Goal: Check status: Check status

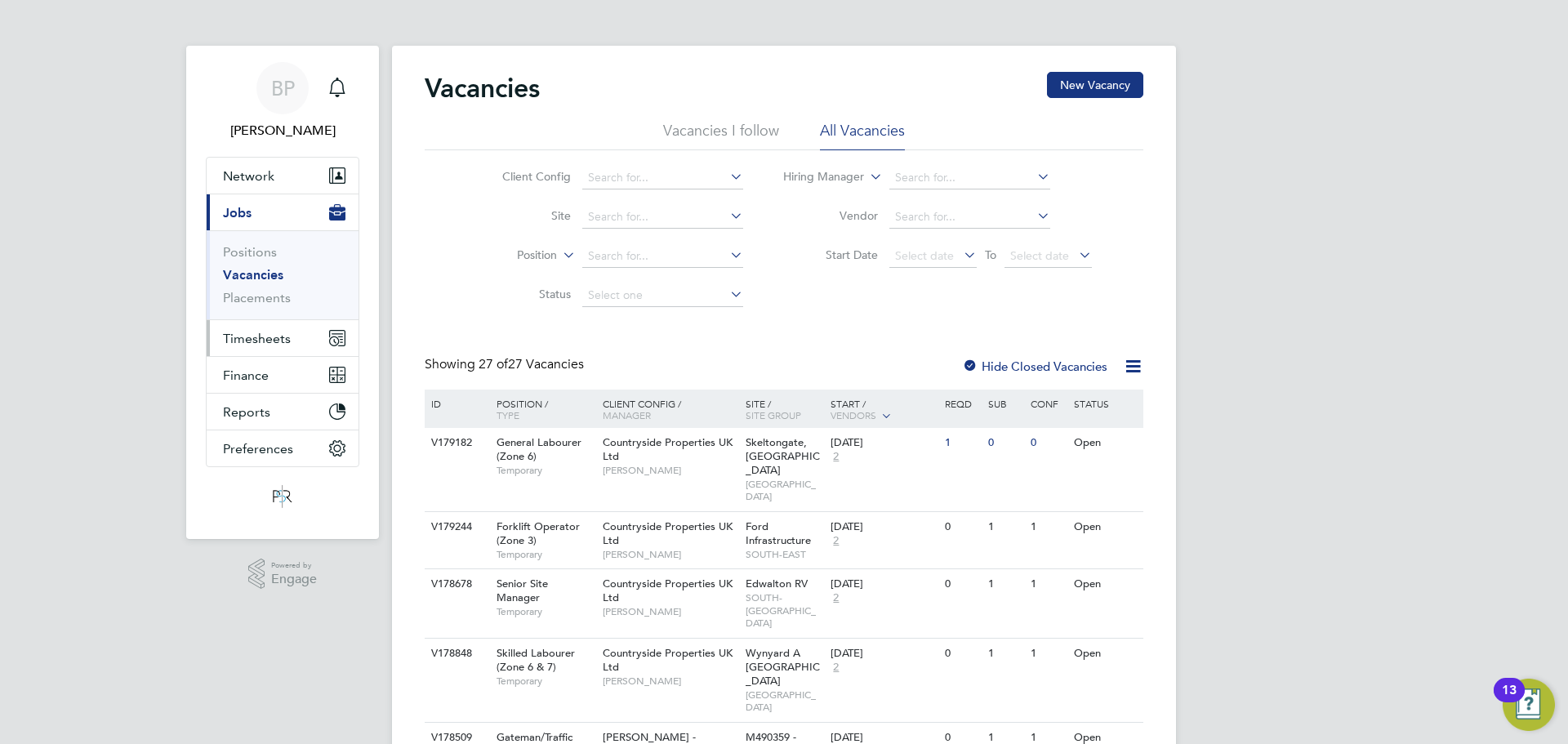
click at [258, 336] on span "Timesheets" at bounding box center [257, 338] width 68 height 16
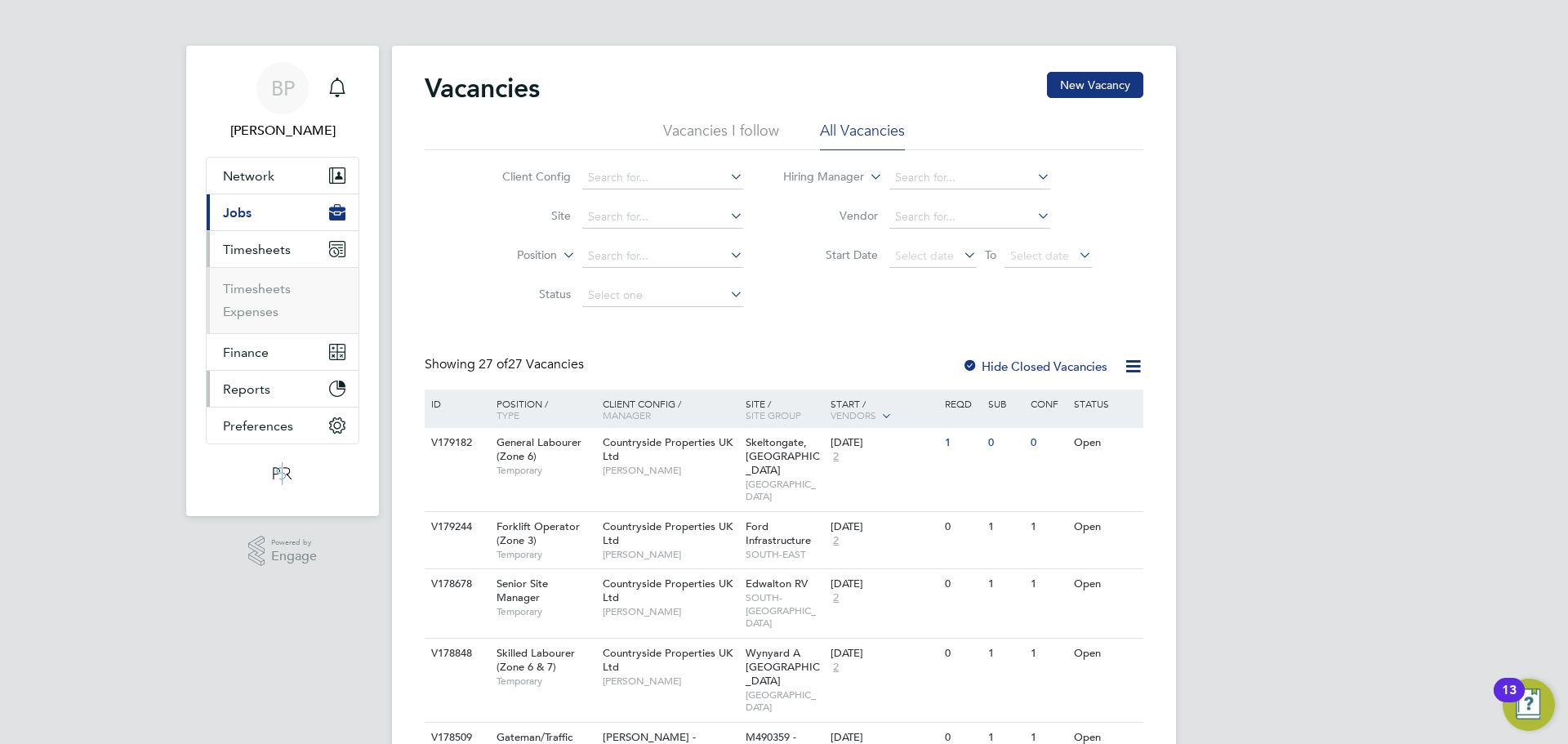
click at [254, 395] on span "Reports" at bounding box center [247, 389] width 48 height 16
click at [257, 286] on span "Finance" at bounding box center [246, 287] width 46 height 16
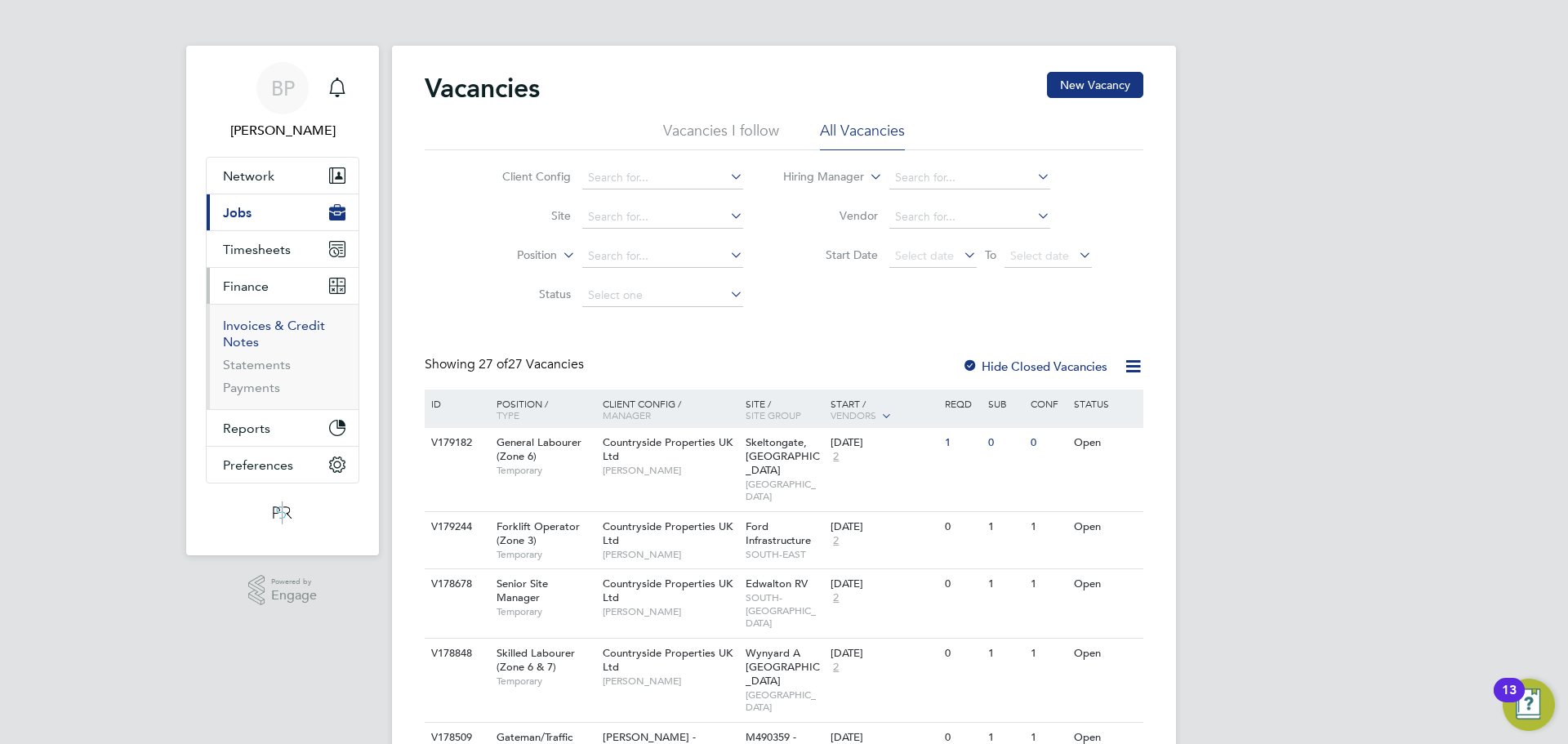
click at [249, 330] on link "Invoices & Credit Notes" at bounding box center [274, 333] width 102 height 32
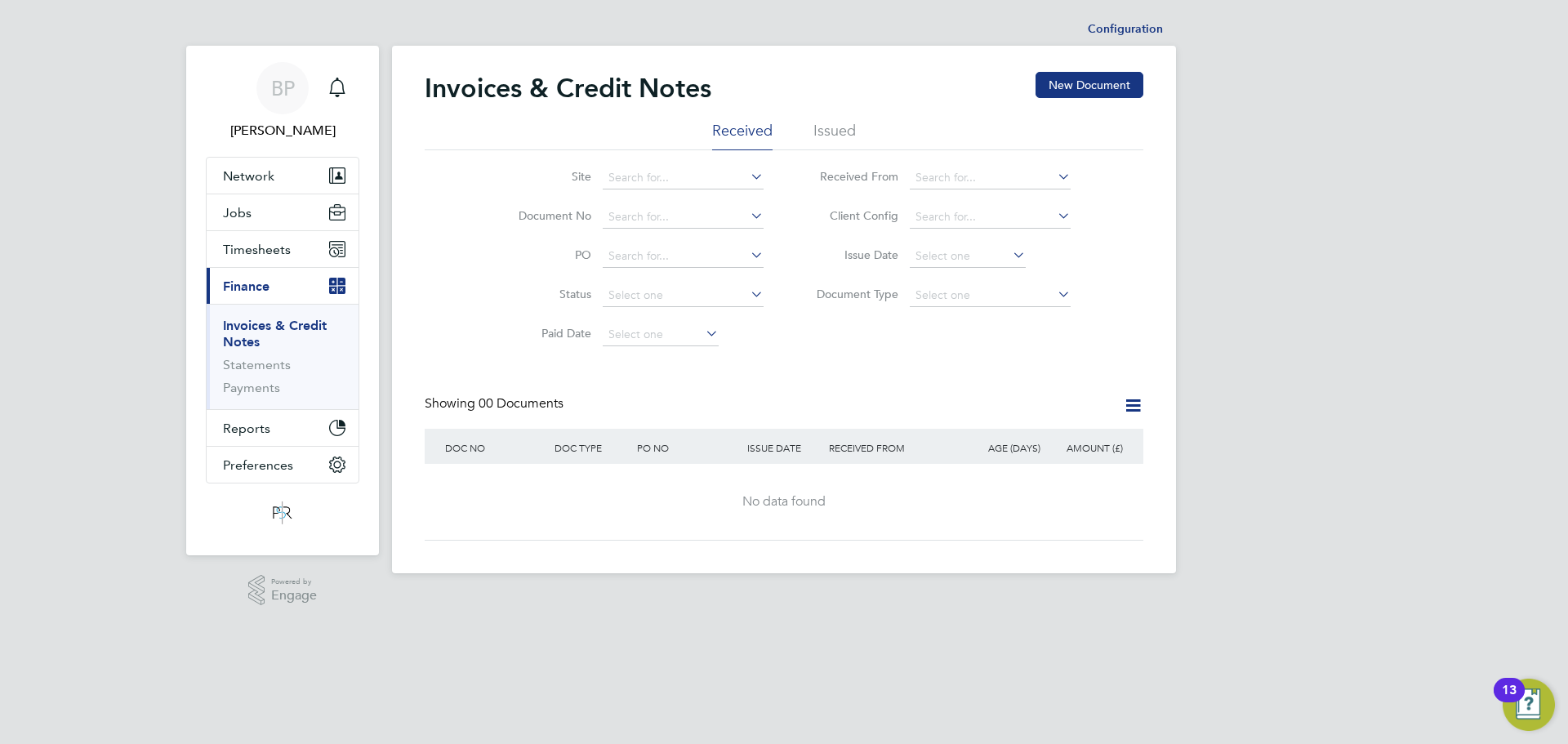
click at [834, 128] on li "Issued" at bounding box center [835, 136] width 43 height 29
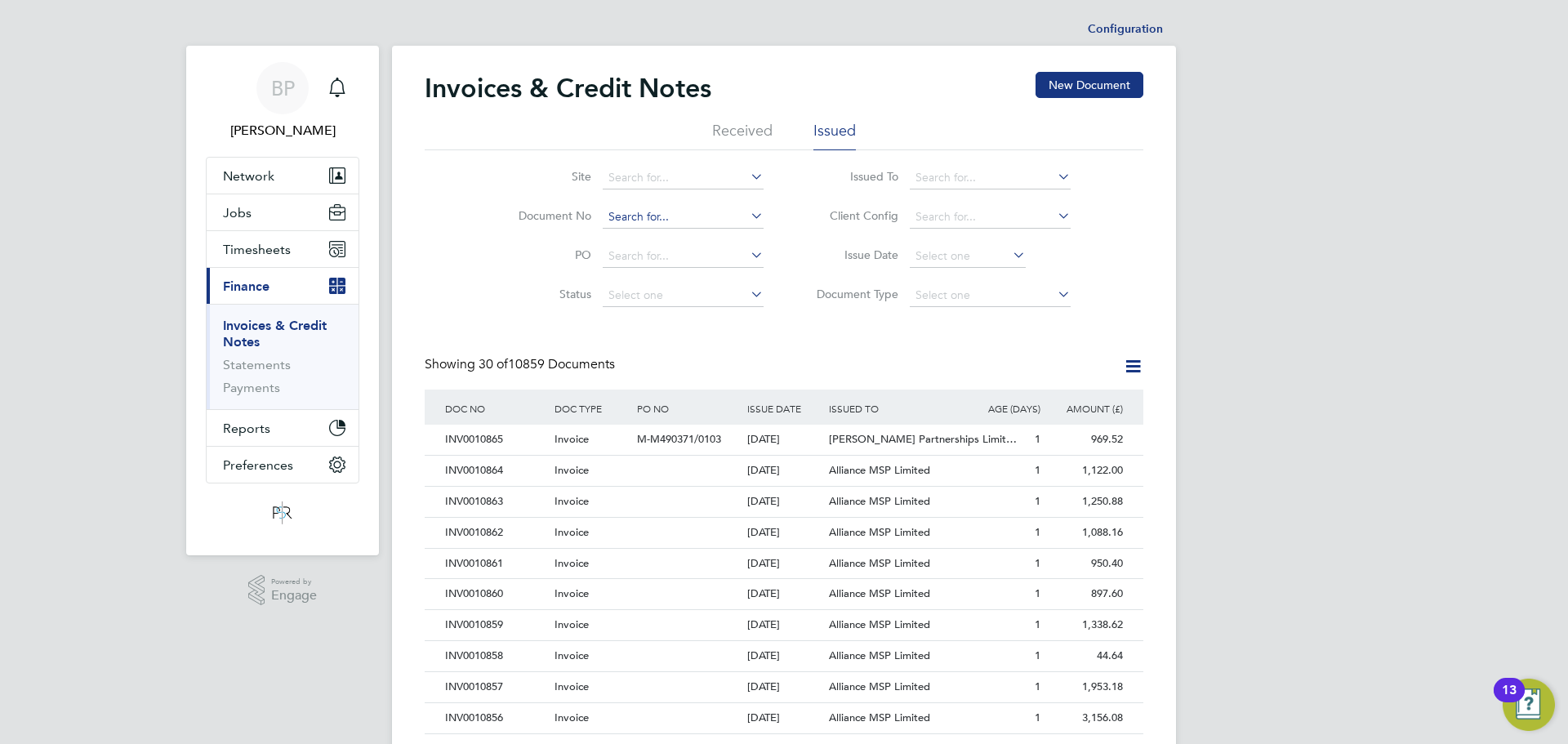
click at [616, 214] on input at bounding box center [683, 216] width 161 height 22
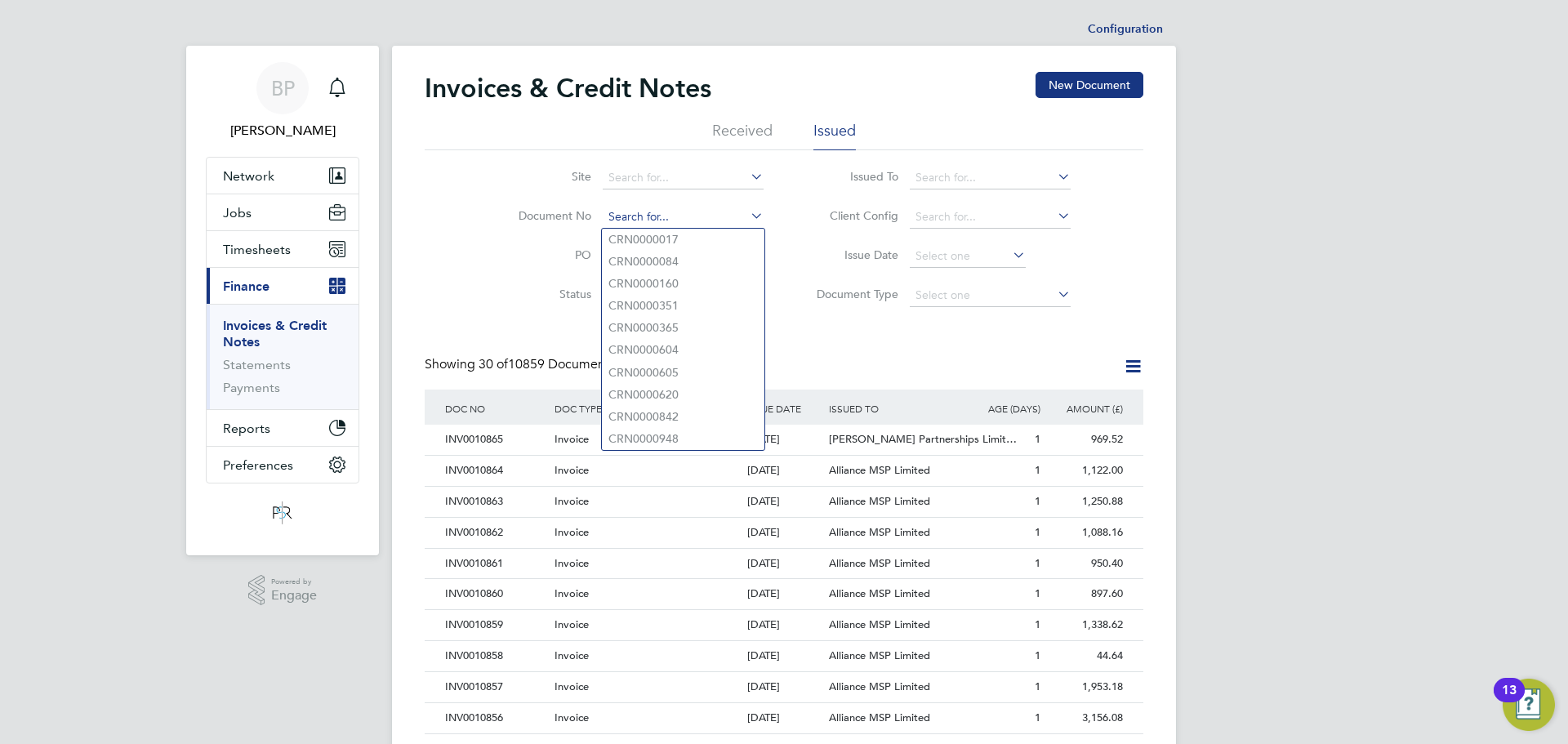
paste input "INV0009450"
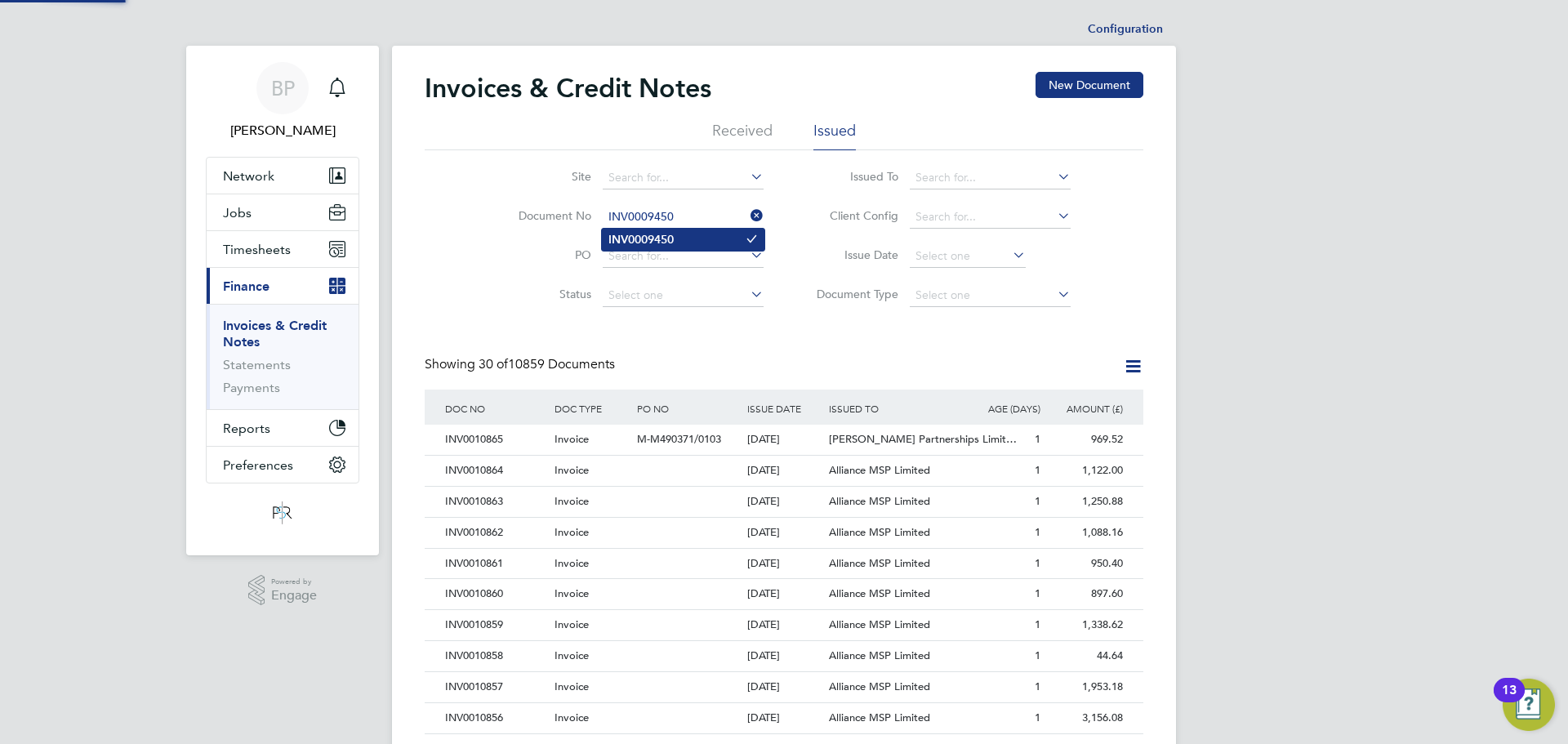
type input "INV0009450"
click at [674, 243] on b "INV0009450" at bounding box center [641, 240] width 65 height 14
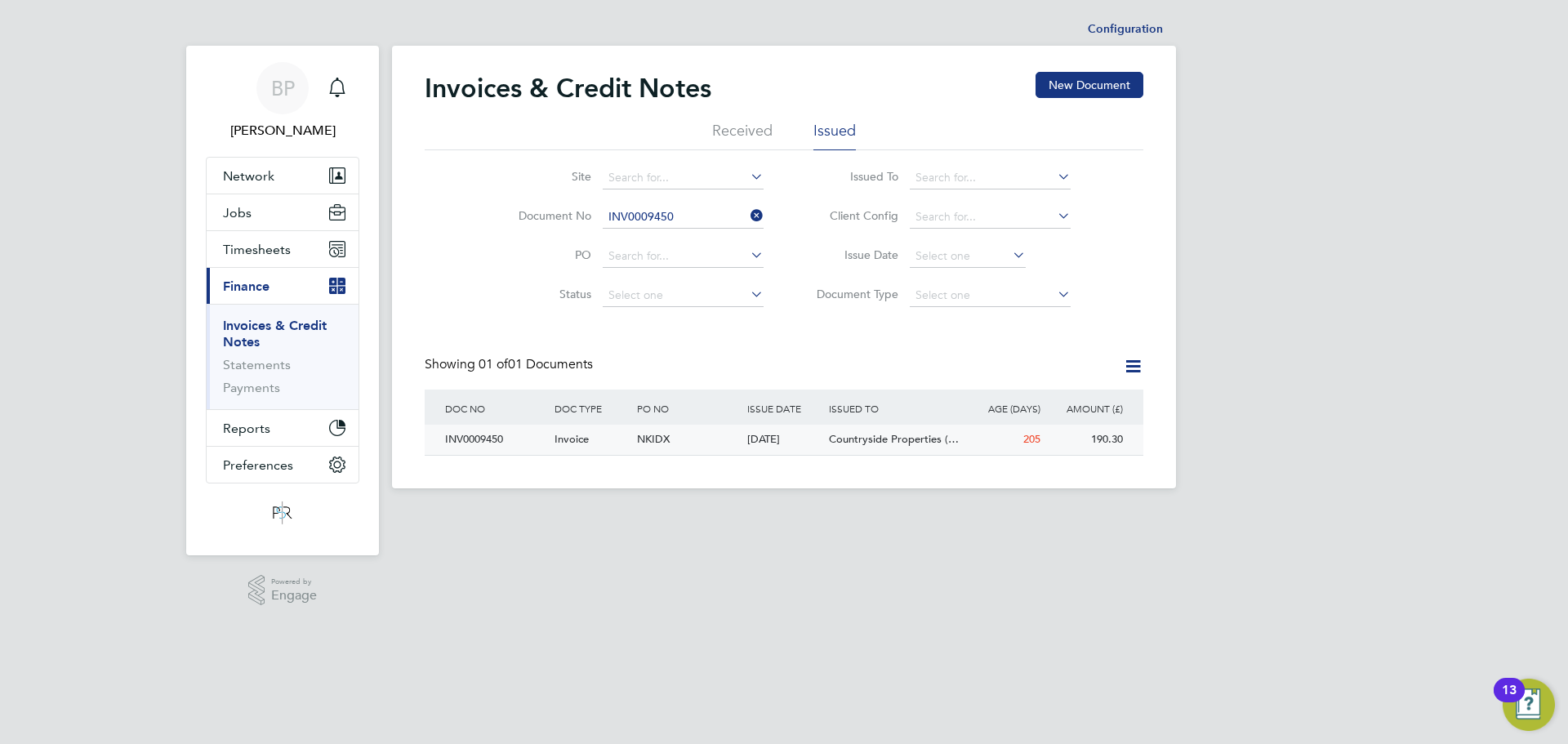
click at [485, 443] on div "INV0009450" at bounding box center [495, 440] width 109 height 30
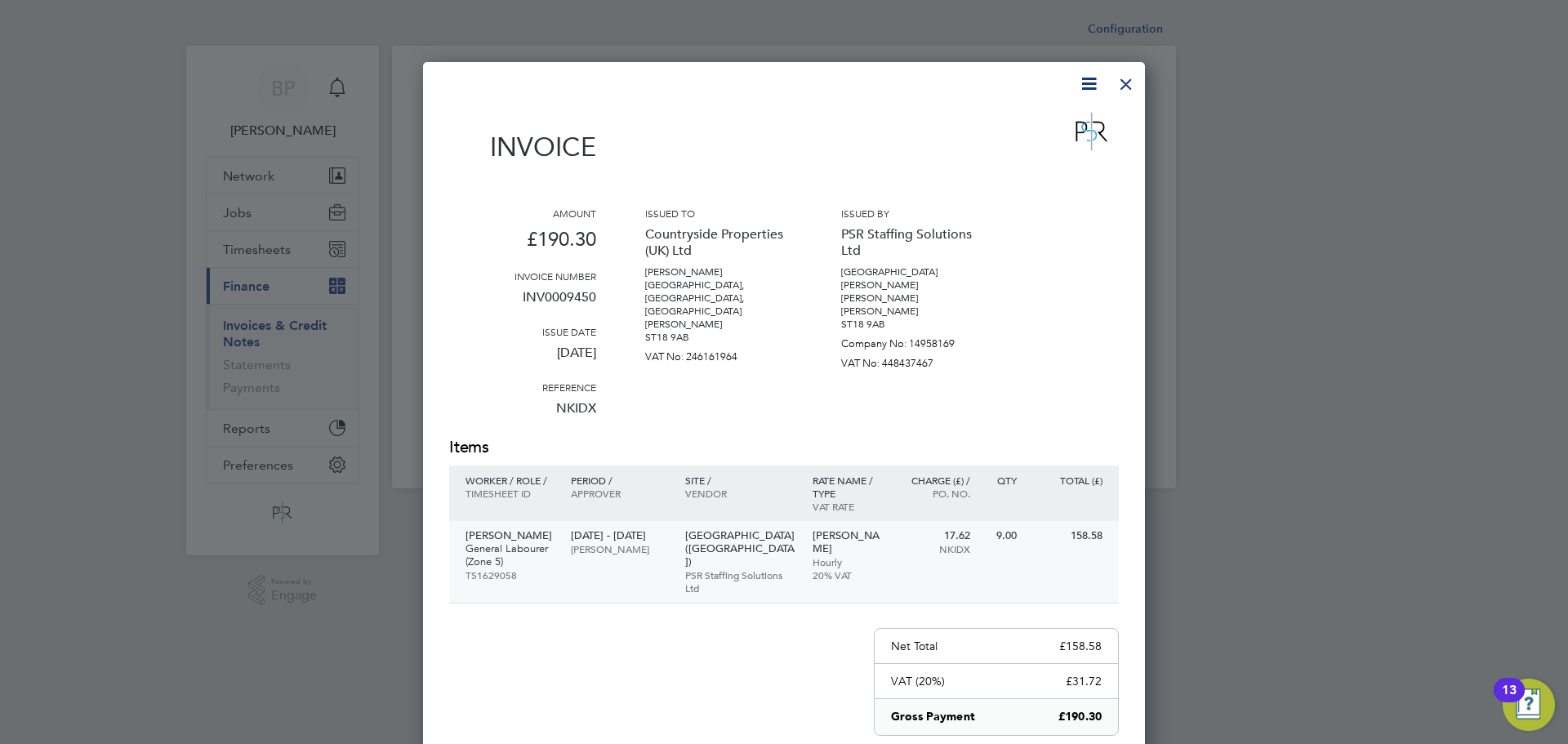
click at [487, 545] on p "General Labourer (Zone 5)" at bounding box center [509, 555] width 89 height 26
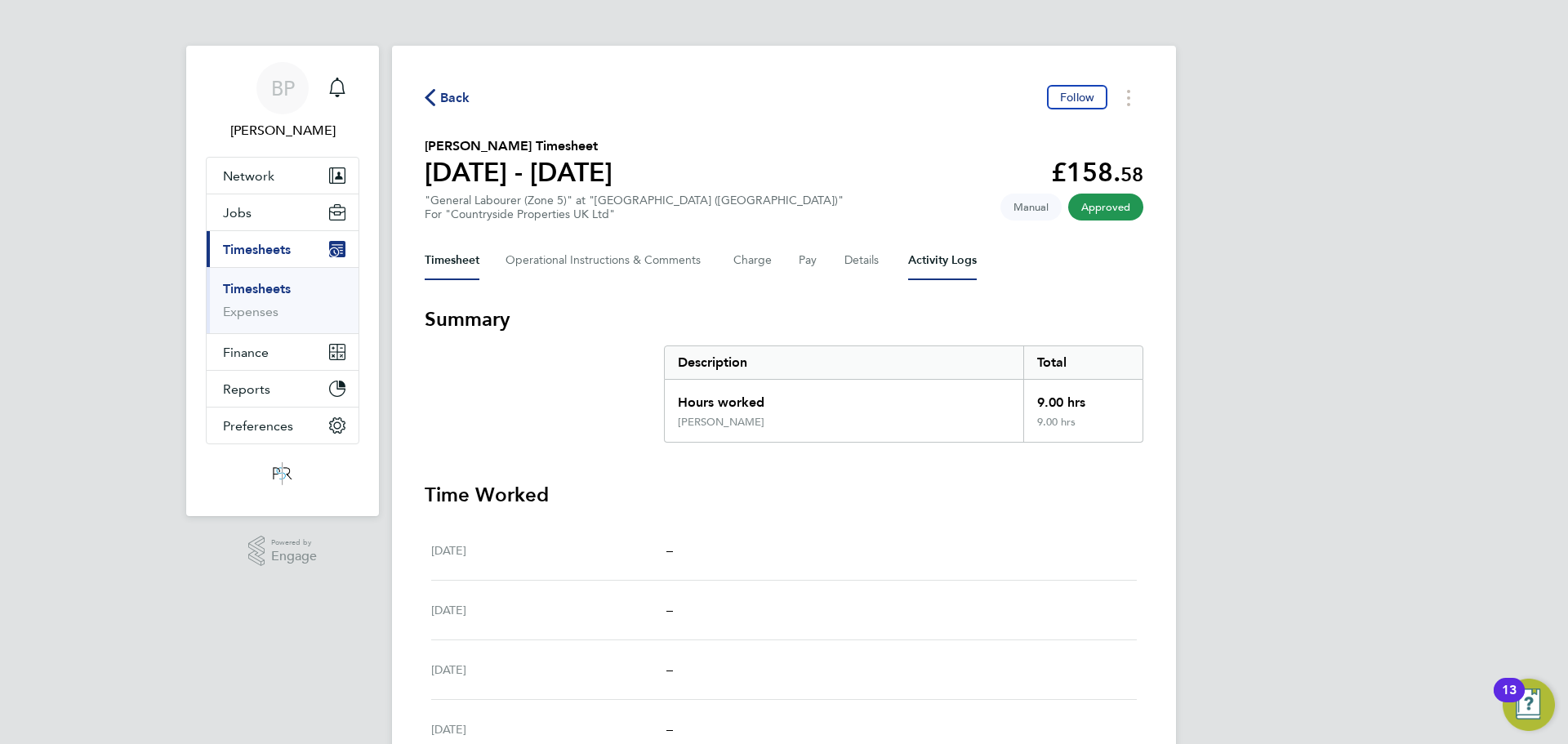
click at [919, 260] on Logs-tab "Activity Logs" at bounding box center [942, 260] width 68 height 39
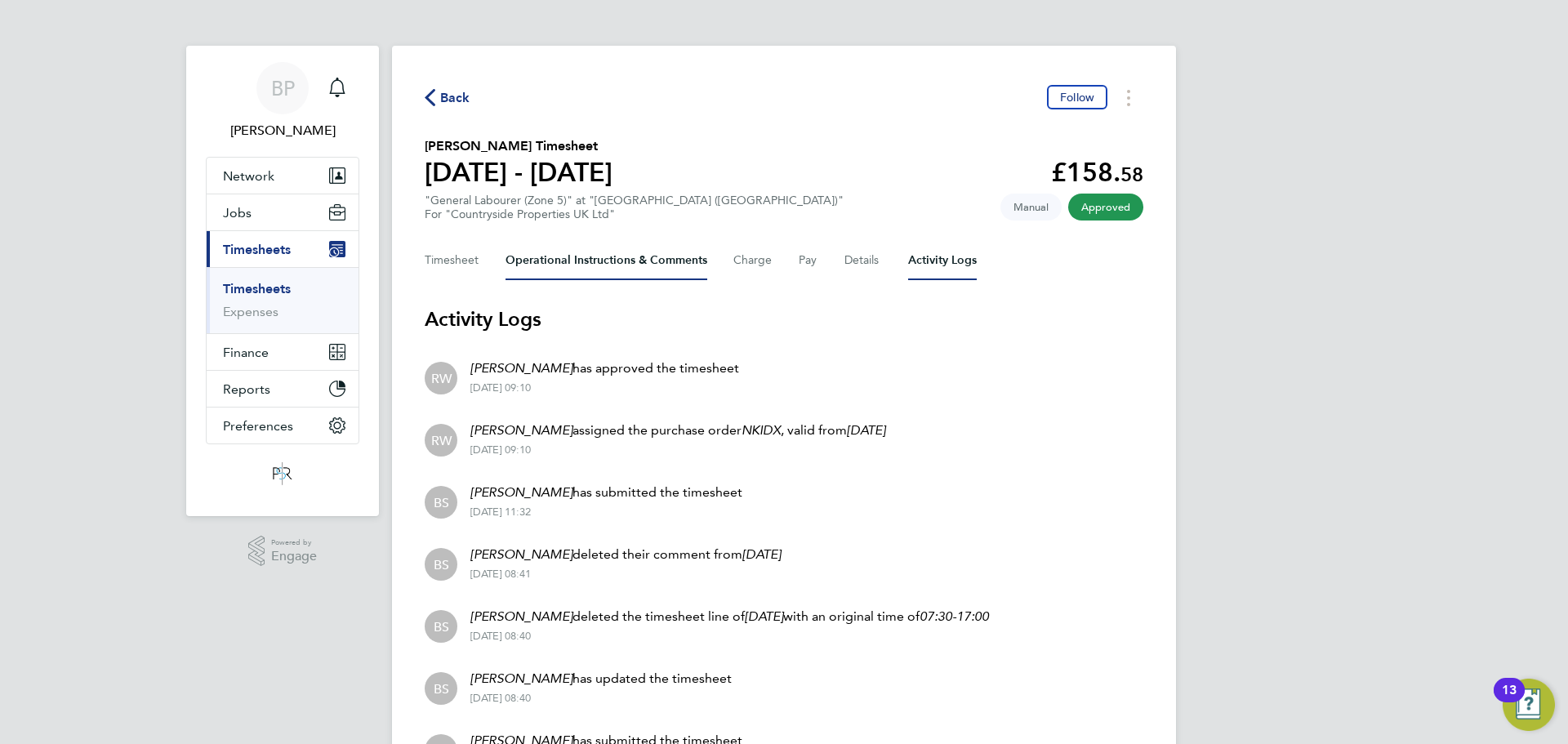
click at [573, 256] on Comments-tab "Operational Instructions & Comments" at bounding box center [606, 260] width 202 height 39
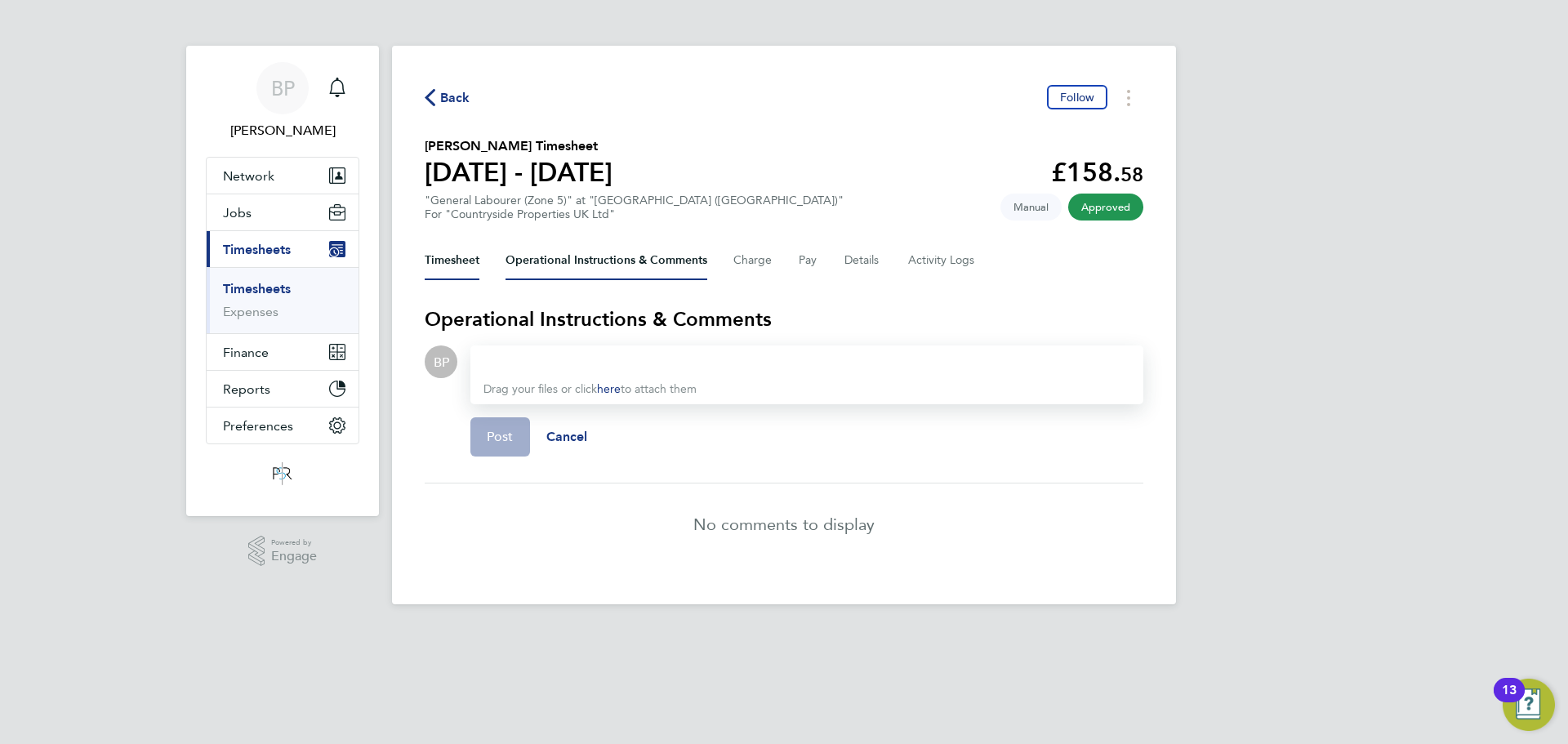
click at [444, 261] on button "Timesheet" at bounding box center [452, 260] width 55 height 39
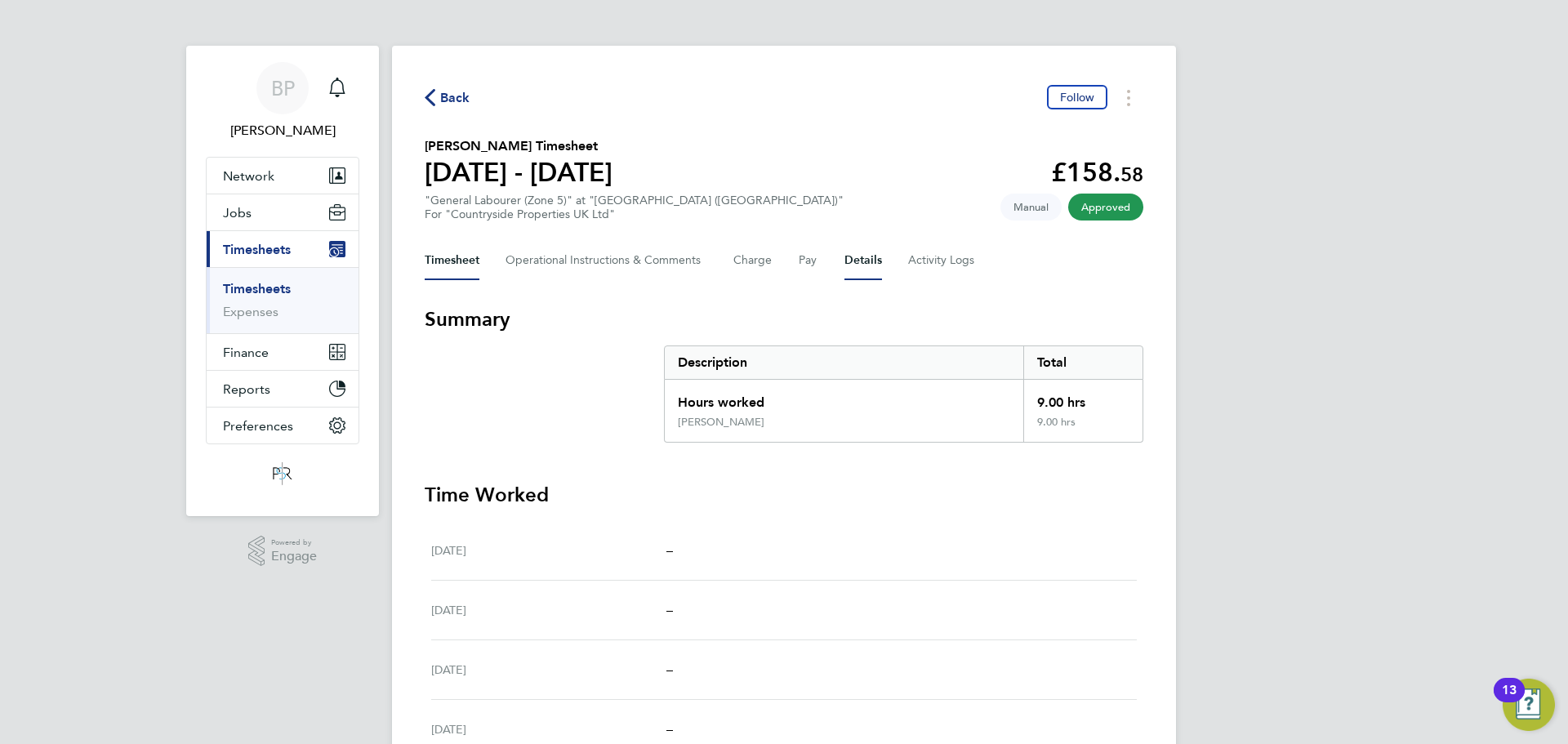
click at [870, 249] on button "Details" at bounding box center [863, 260] width 38 height 39
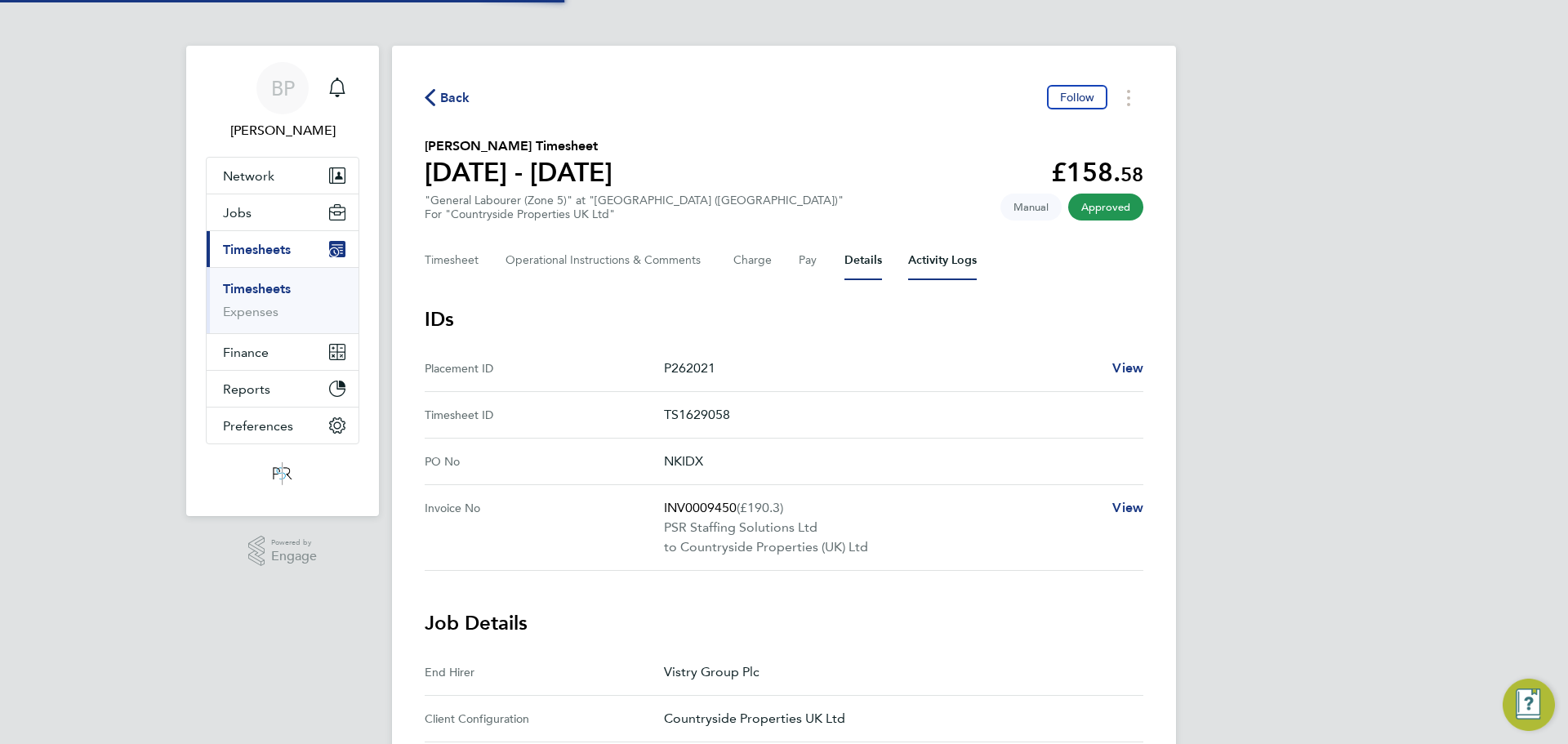
click at [961, 265] on Logs-tab "Activity Logs" at bounding box center [942, 260] width 68 height 39
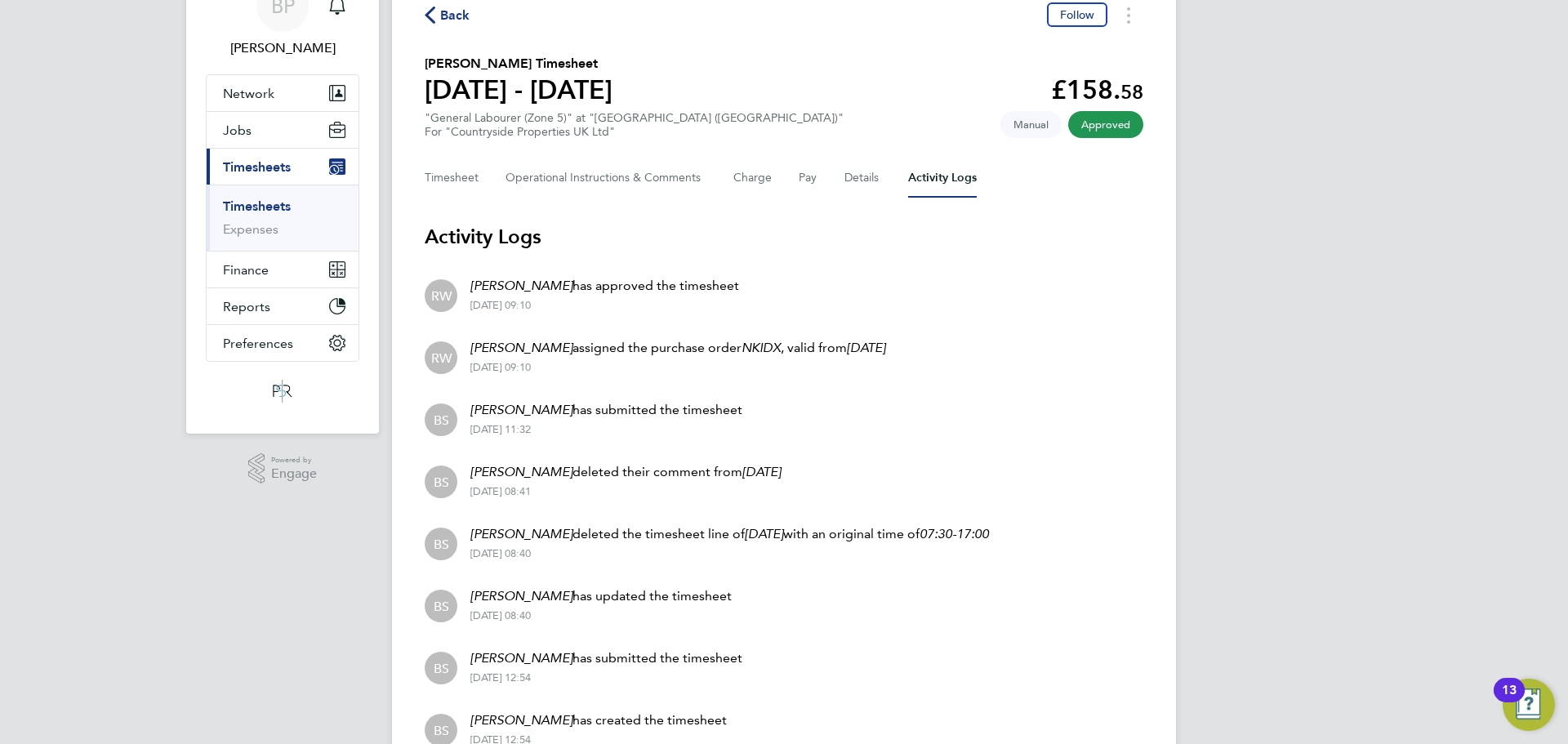
scroll to position [82, 0]
